Goal: Information Seeking & Learning: Learn about a topic

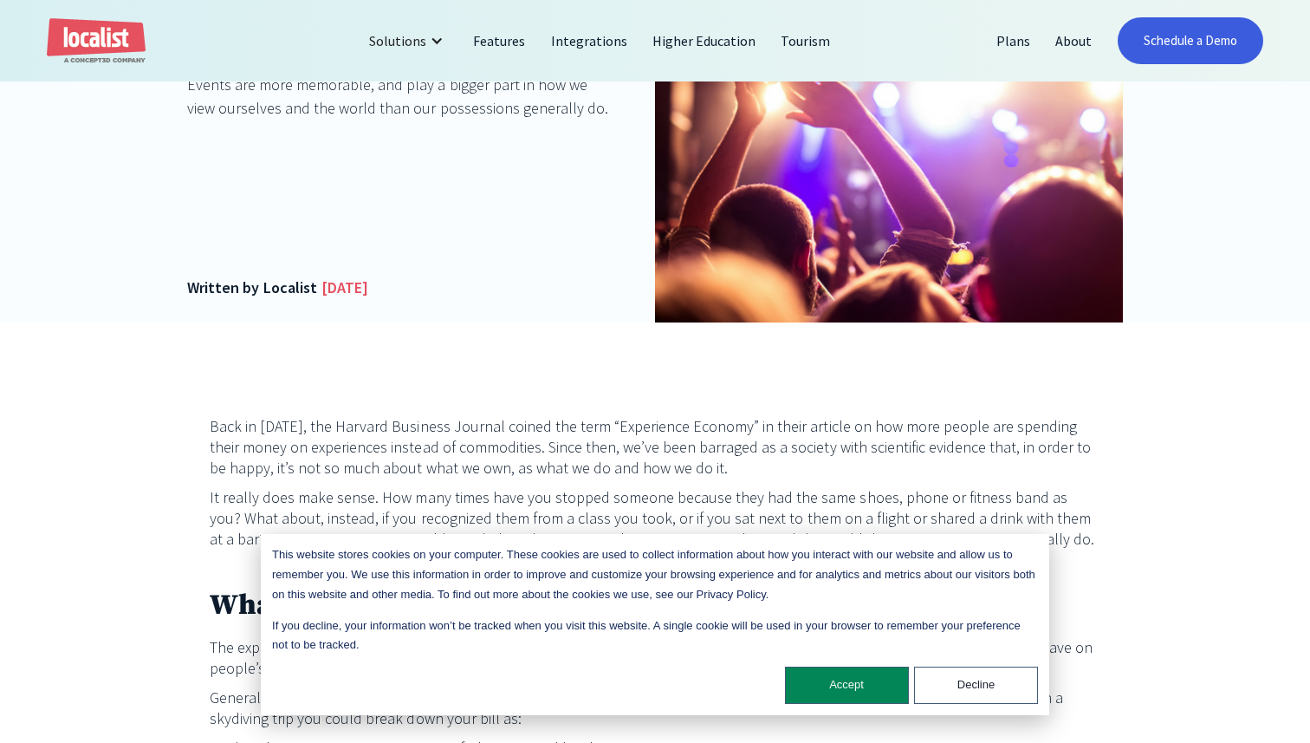
scroll to position [451, 0]
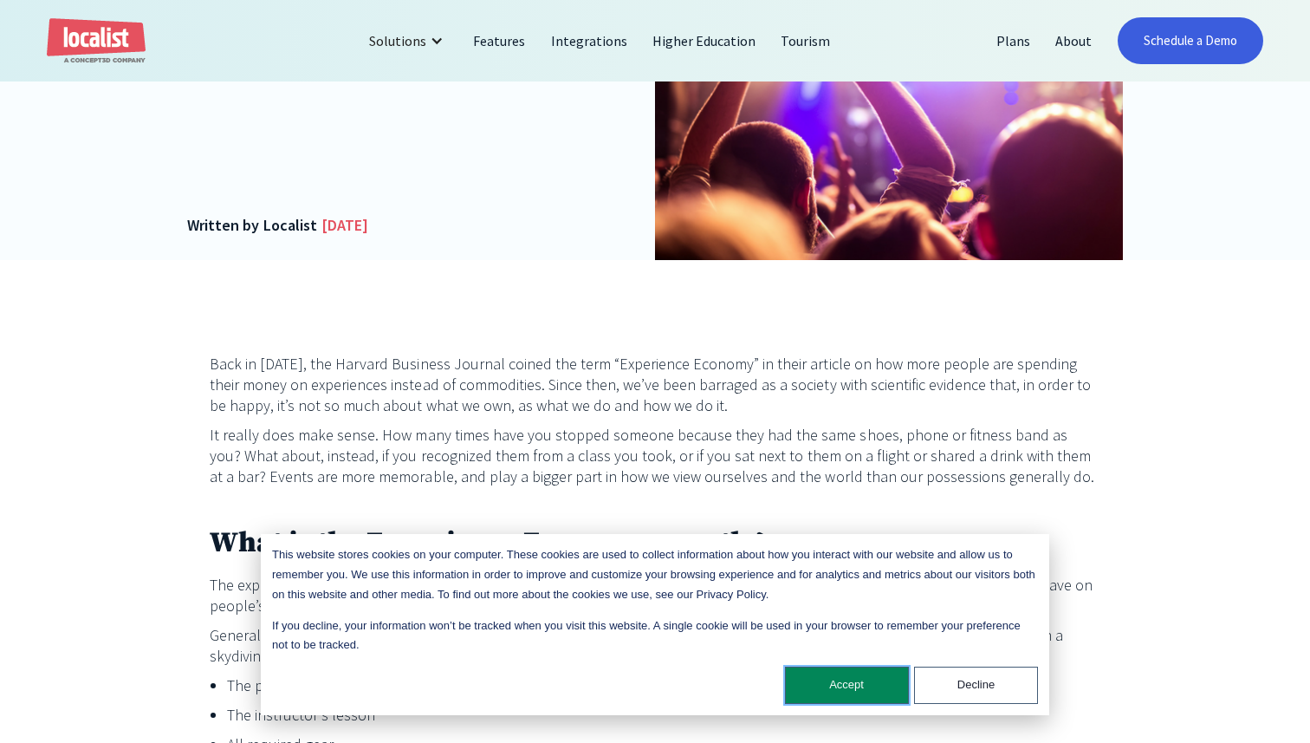
click at [827, 693] on button "Accept" at bounding box center [847, 684] width 124 height 37
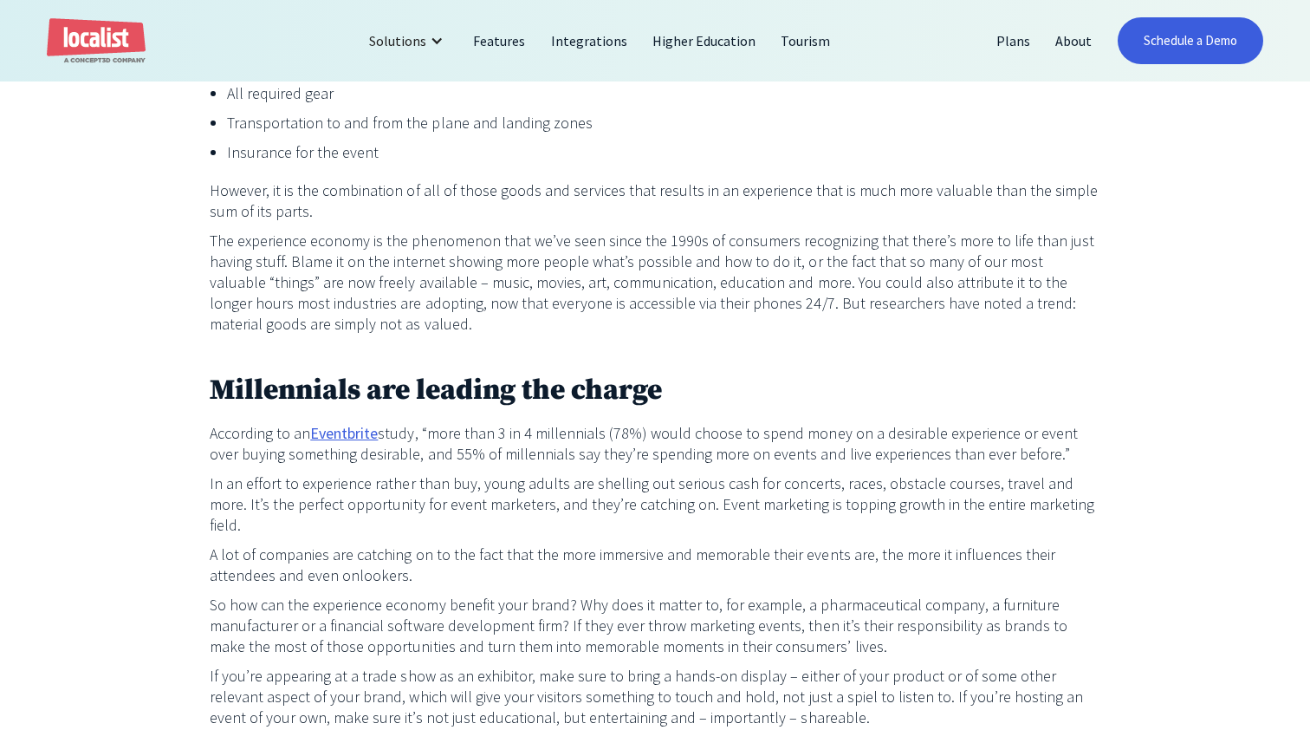
scroll to position [1104, 0]
click at [335, 426] on link "Eventbrite" at bounding box center [344, 431] width 68 height 21
drag, startPoint x: 430, startPoint y: 433, endPoint x: 1045, endPoint y: 458, distance: 615.7
click at [1045, 458] on p "According to an Eventbrite study, “more than 3 in 4 millennials (78%) would cho…" at bounding box center [655, 442] width 891 height 42
copy p "more than 3 in 4 millennials (78%) would choose to spend money on a desirable e…"
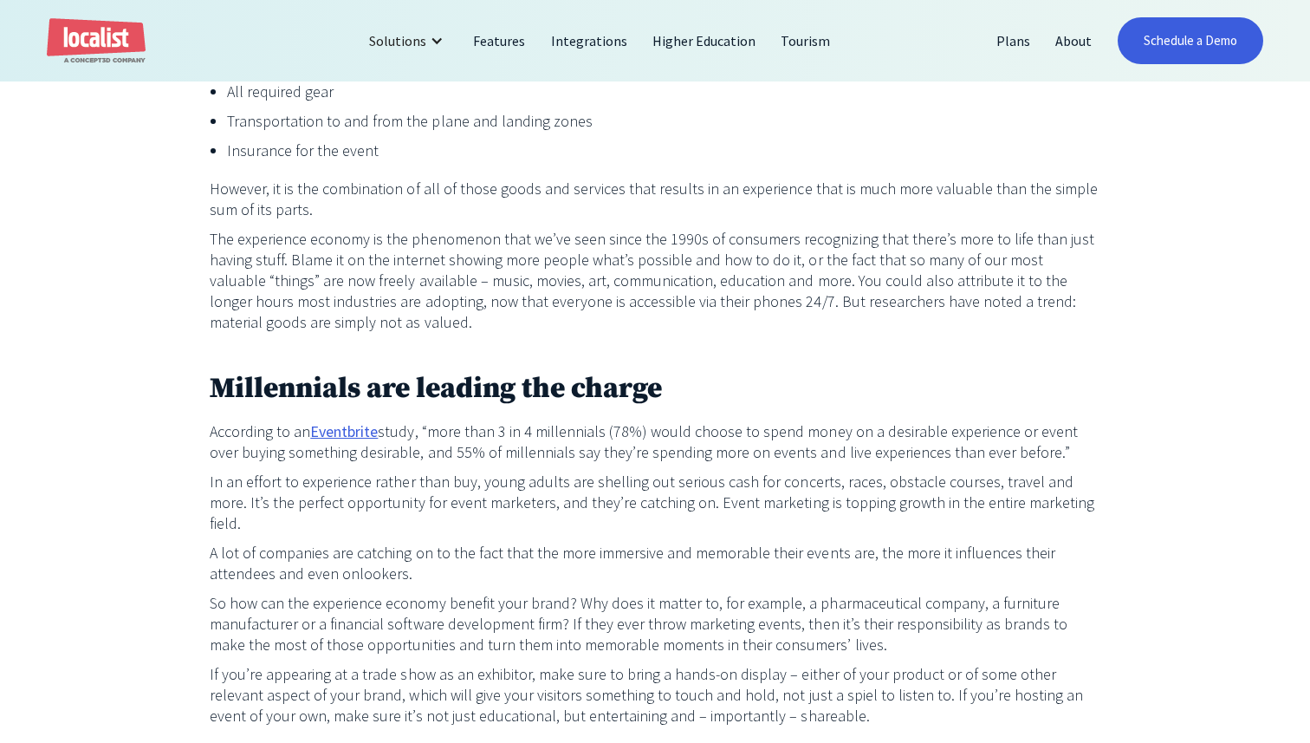
click at [618, 542] on p "A lot of companies are catching on to the fact that the more immersive and memo…" at bounding box center [655, 563] width 891 height 42
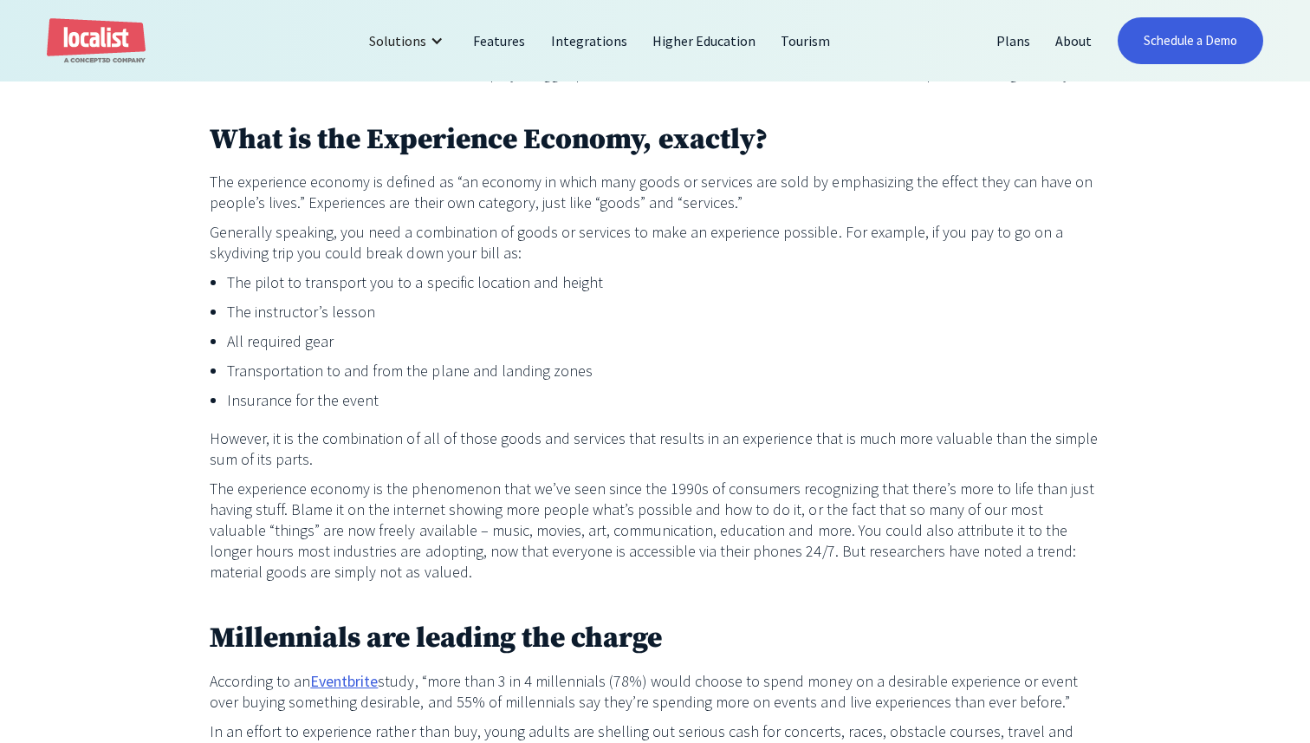
scroll to position [856, 0]
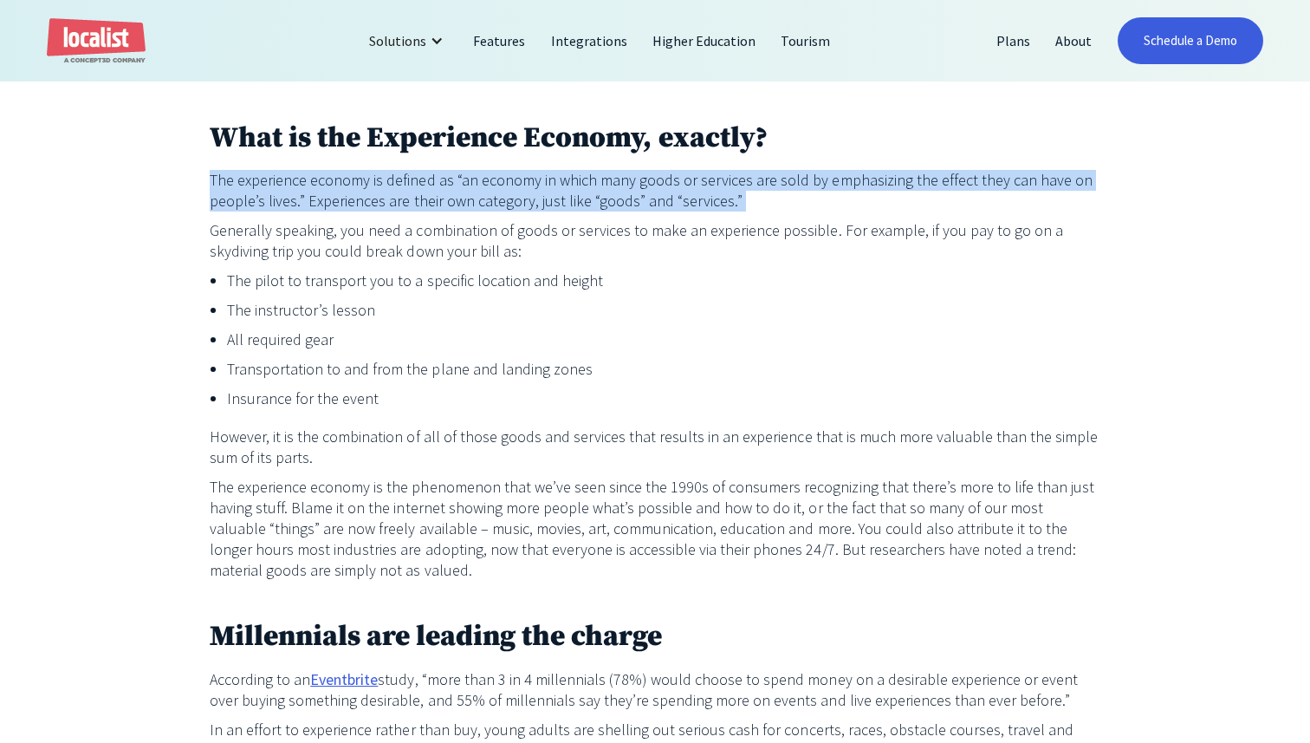
click at [213, 180] on p "The experience economy is defined as “an economy in which many goods or service…" at bounding box center [655, 191] width 891 height 42
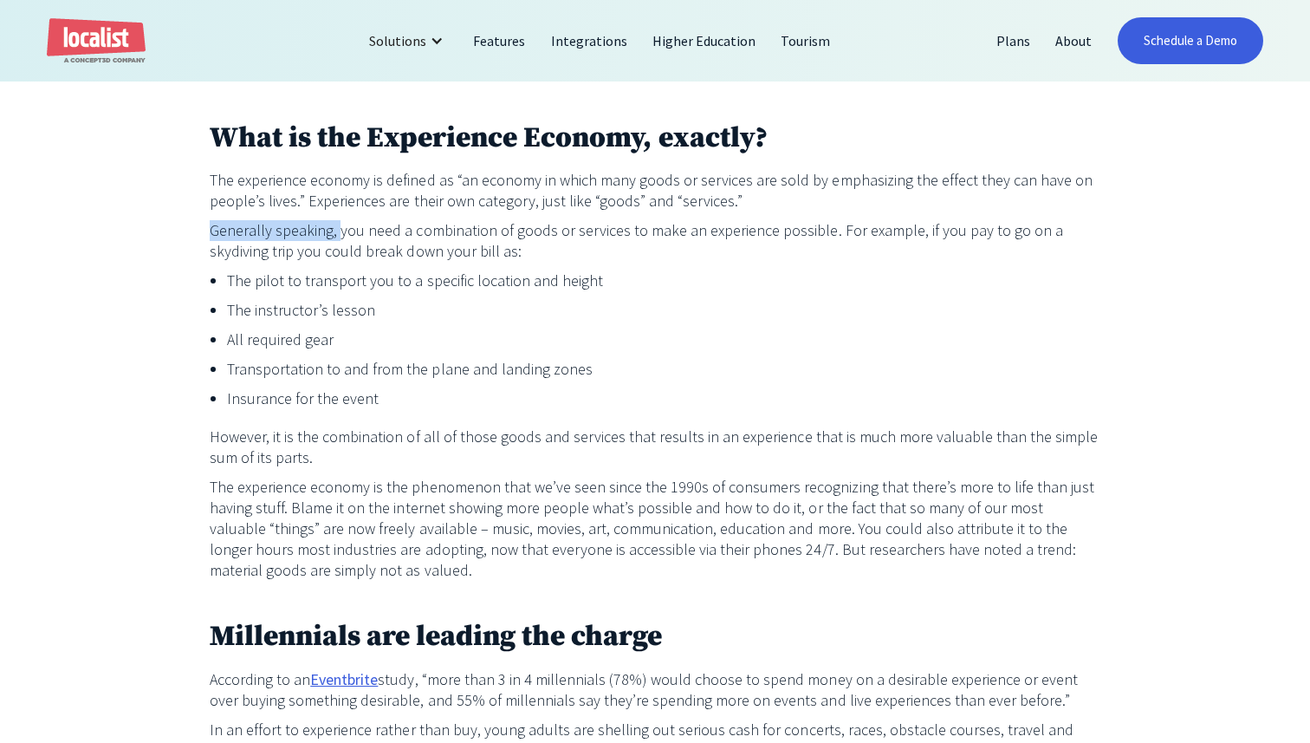
drag, startPoint x: 335, startPoint y: 235, endPoint x: 375, endPoint y: 213, distance: 45.4
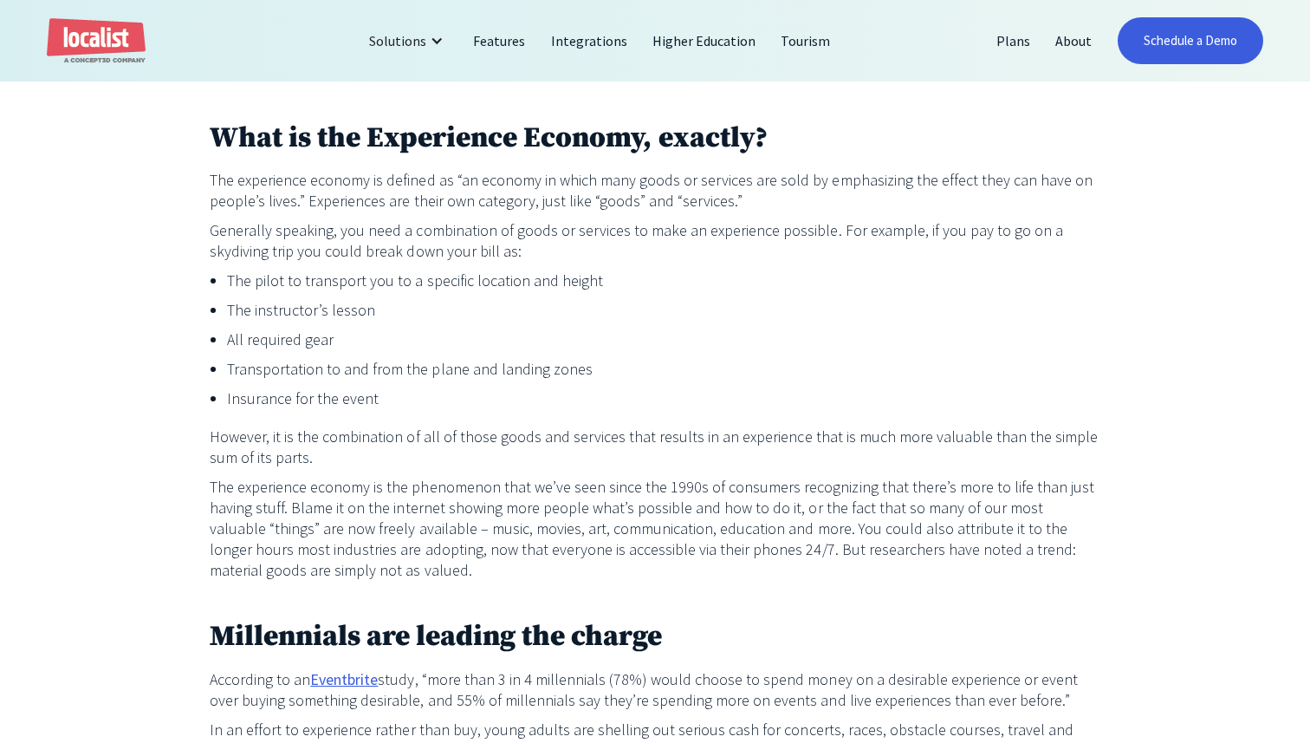
click at [398, 242] on p "Generally speaking, you need a combination of goods or services to make an expe…" at bounding box center [655, 241] width 891 height 42
click at [211, 233] on p "Generally speaking, you need a combination of goods or services to make an expe…" at bounding box center [655, 241] width 891 height 42
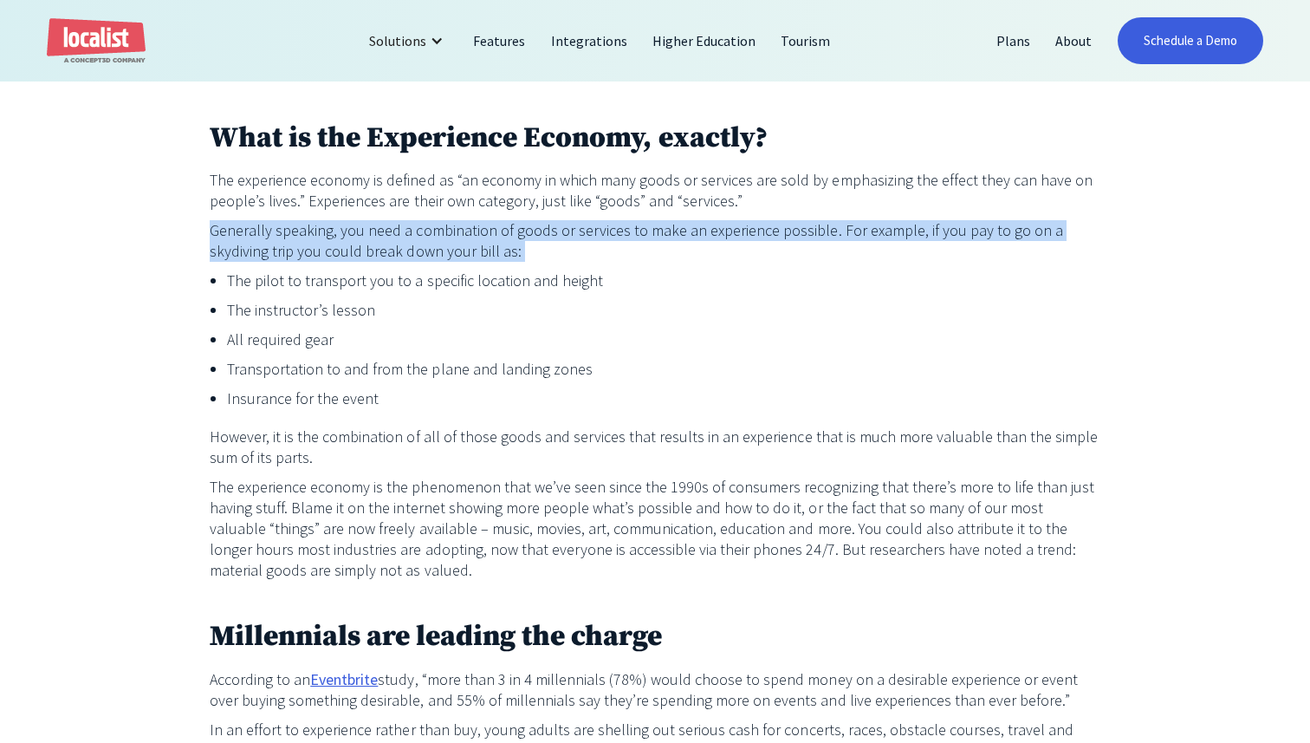
click at [211, 233] on p "Generally speaking, you need a combination of goods or services to make an expe…" at bounding box center [655, 241] width 891 height 42
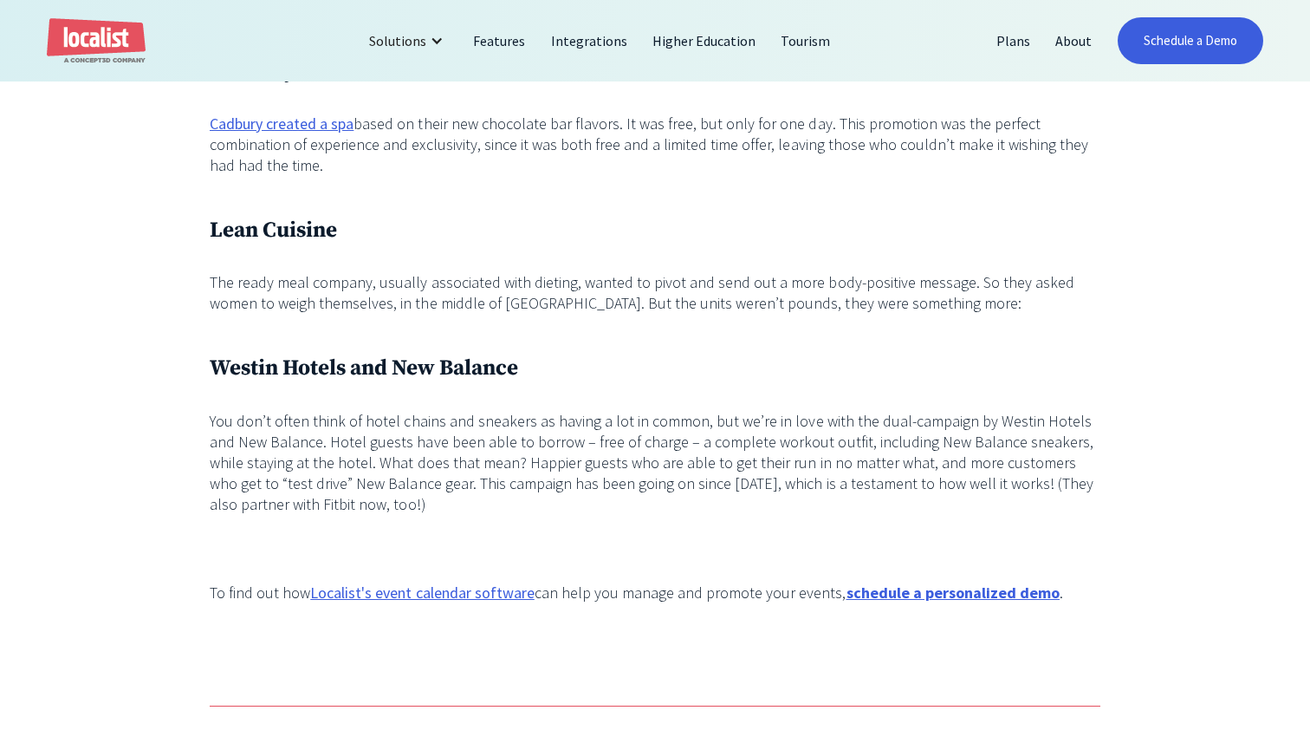
scroll to position [1908, 0]
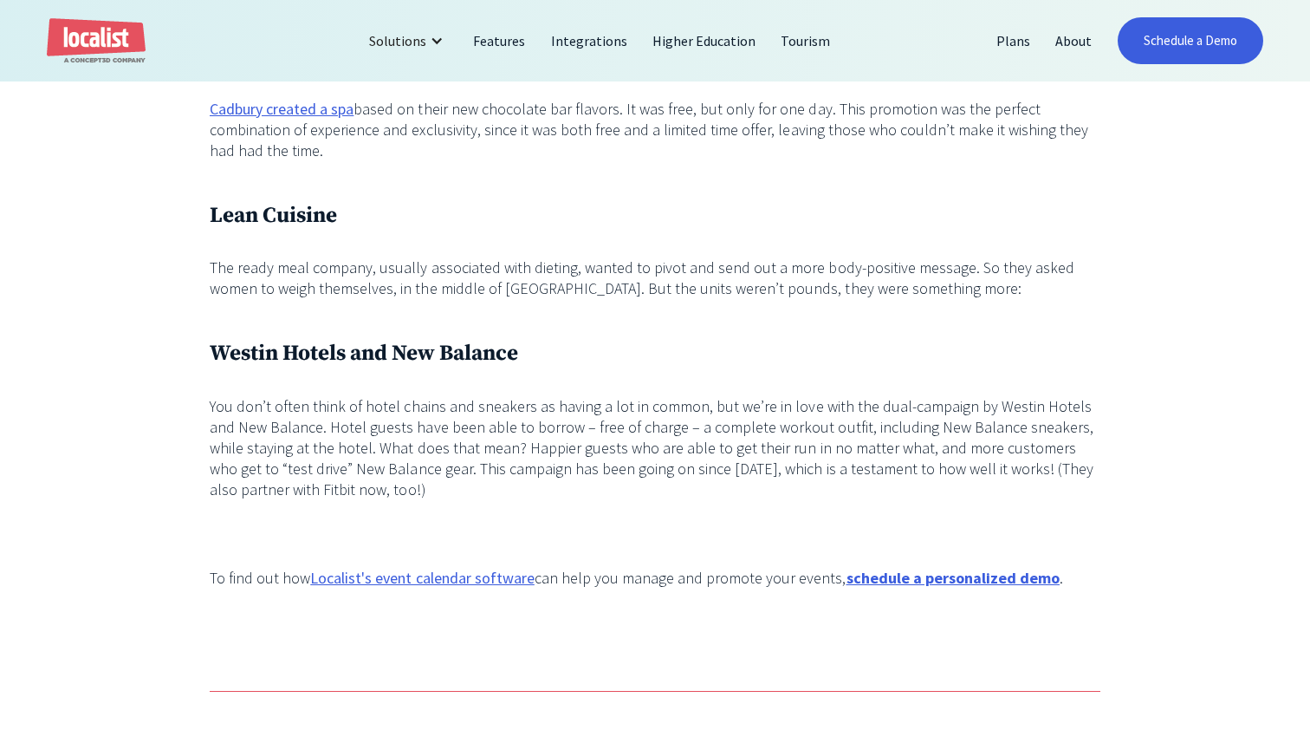
click at [265, 199] on h3 "Lean Cuisine" at bounding box center [655, 215] width 891 height 33
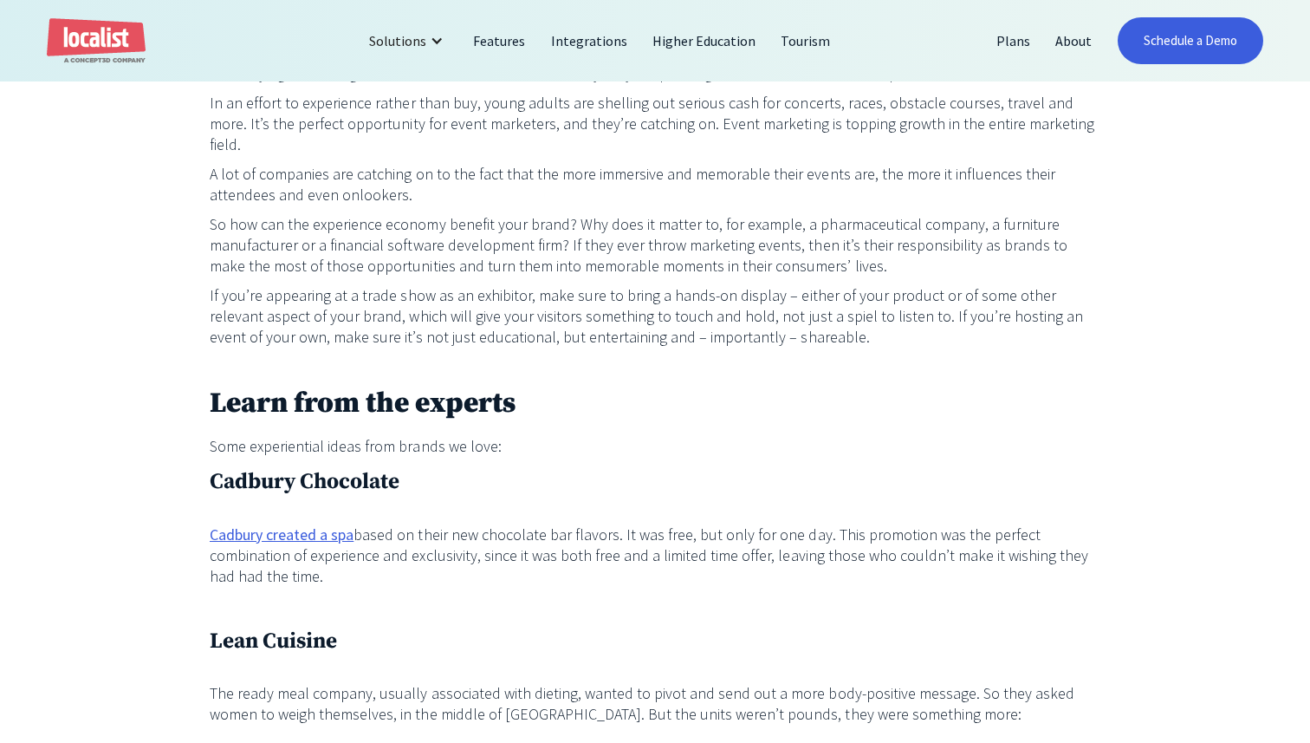
scroll to position [1481, 0]
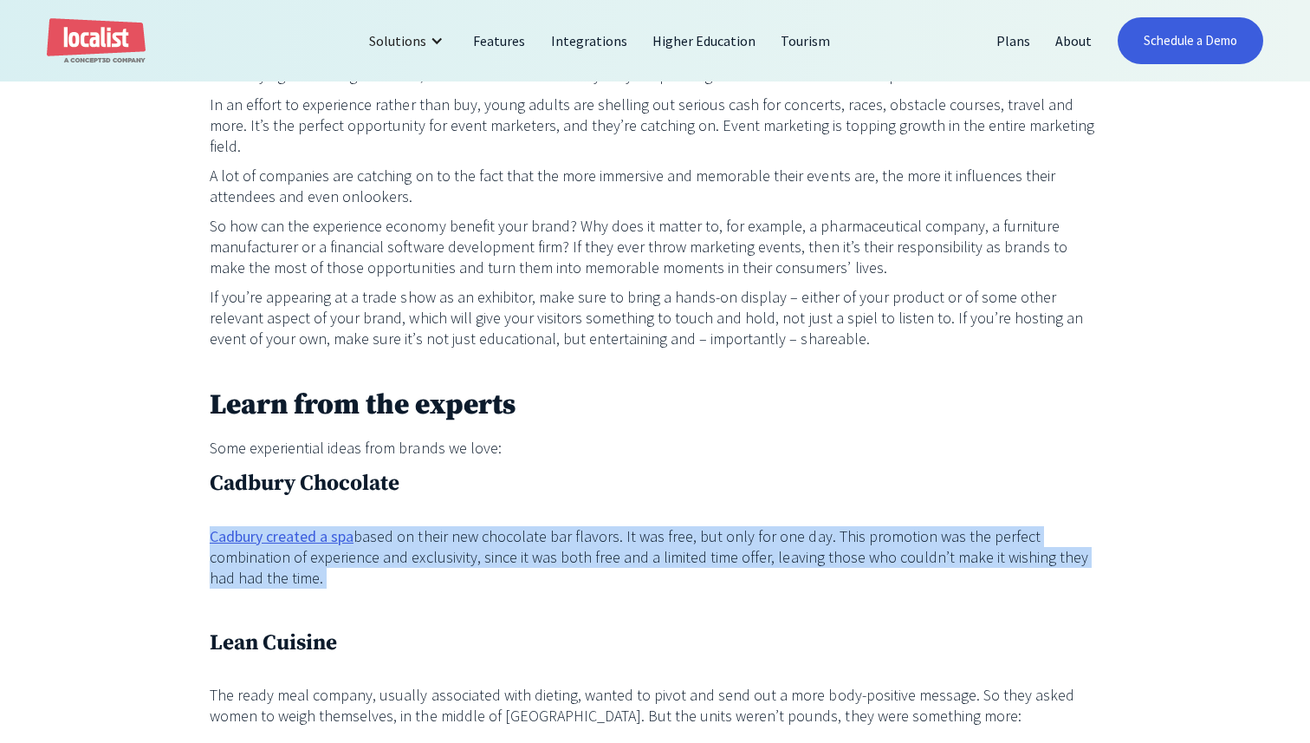
drag, startPoint x: 192, startPoint y: 508, endPoint x: 310, endPoint y: 569, distance: 132.9
click at [310, 569] on div "Back in [DATE], the Harvard Business Journal coined the term “Experience Econom…" at bounding box center [655, 280] width 1310 height 2099
click at [276, 526] on link "Cadbury created a spa" at bounding box center [282, 536] width 144 height 21
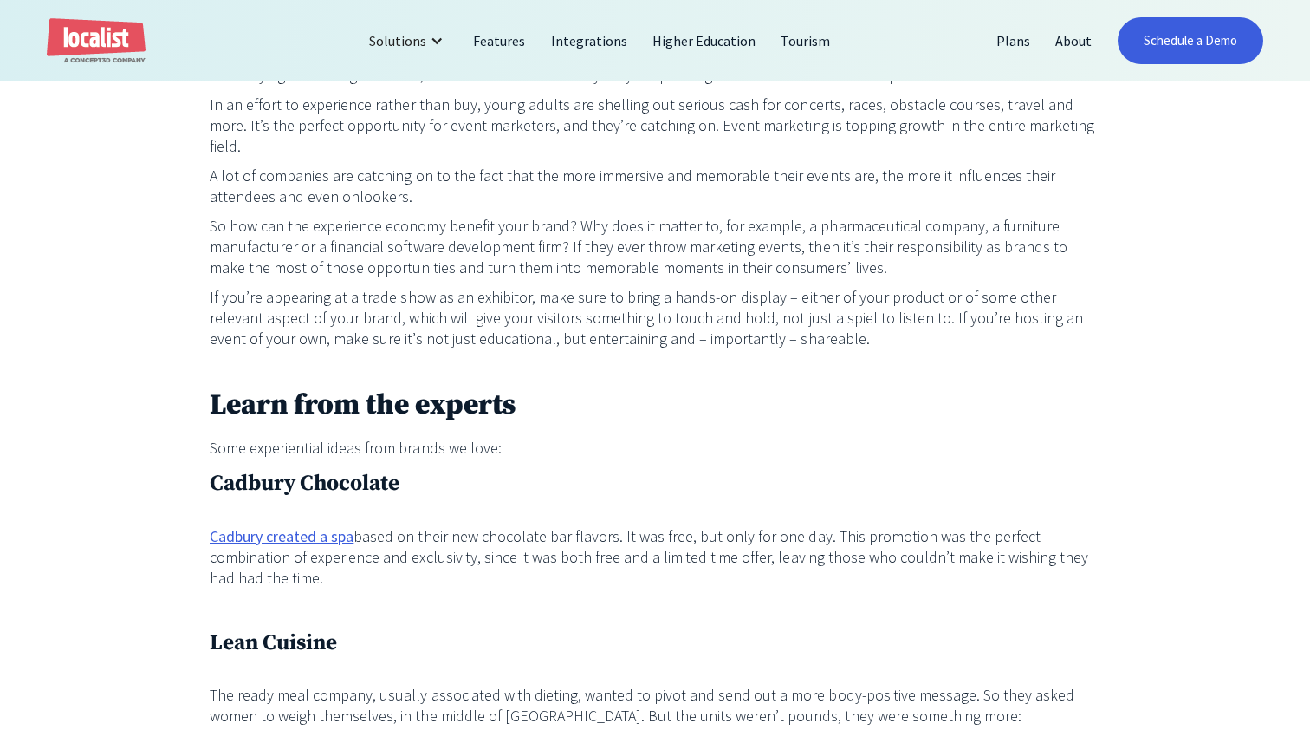
click at [527, 467] on h3 "Cadbury Chocolate" at bounding box center [655, 483] width 891 height 33
